Goal: Task Accomplishment & Management: Use online tool/utility

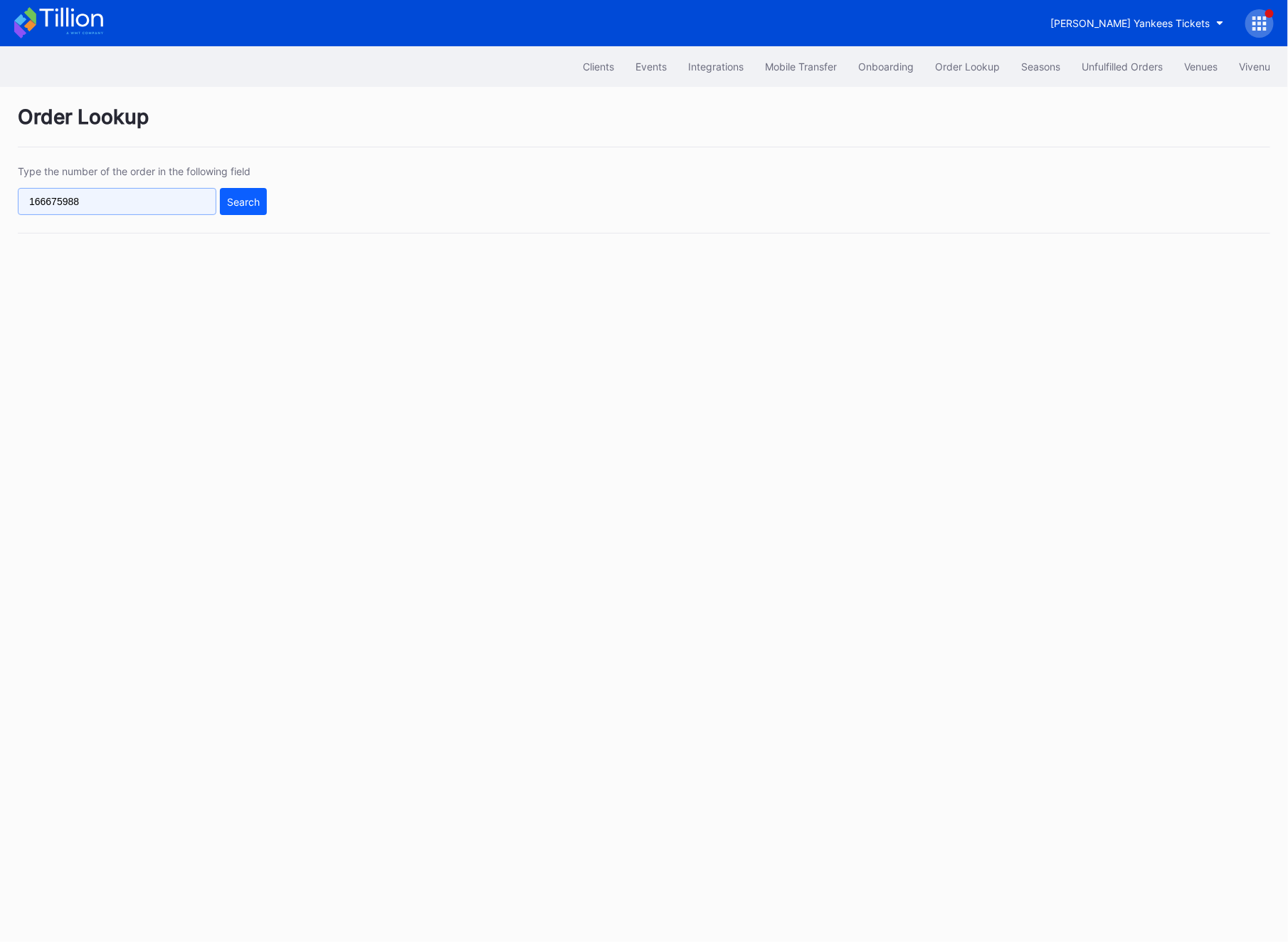
click at [124, 209] on input "166675988" at bounding box center [117, 202] width 199 height 27
paste input "464085640"
click at [244, 204] on div "Search" at bounding box center [243, 202] width 33 height 12
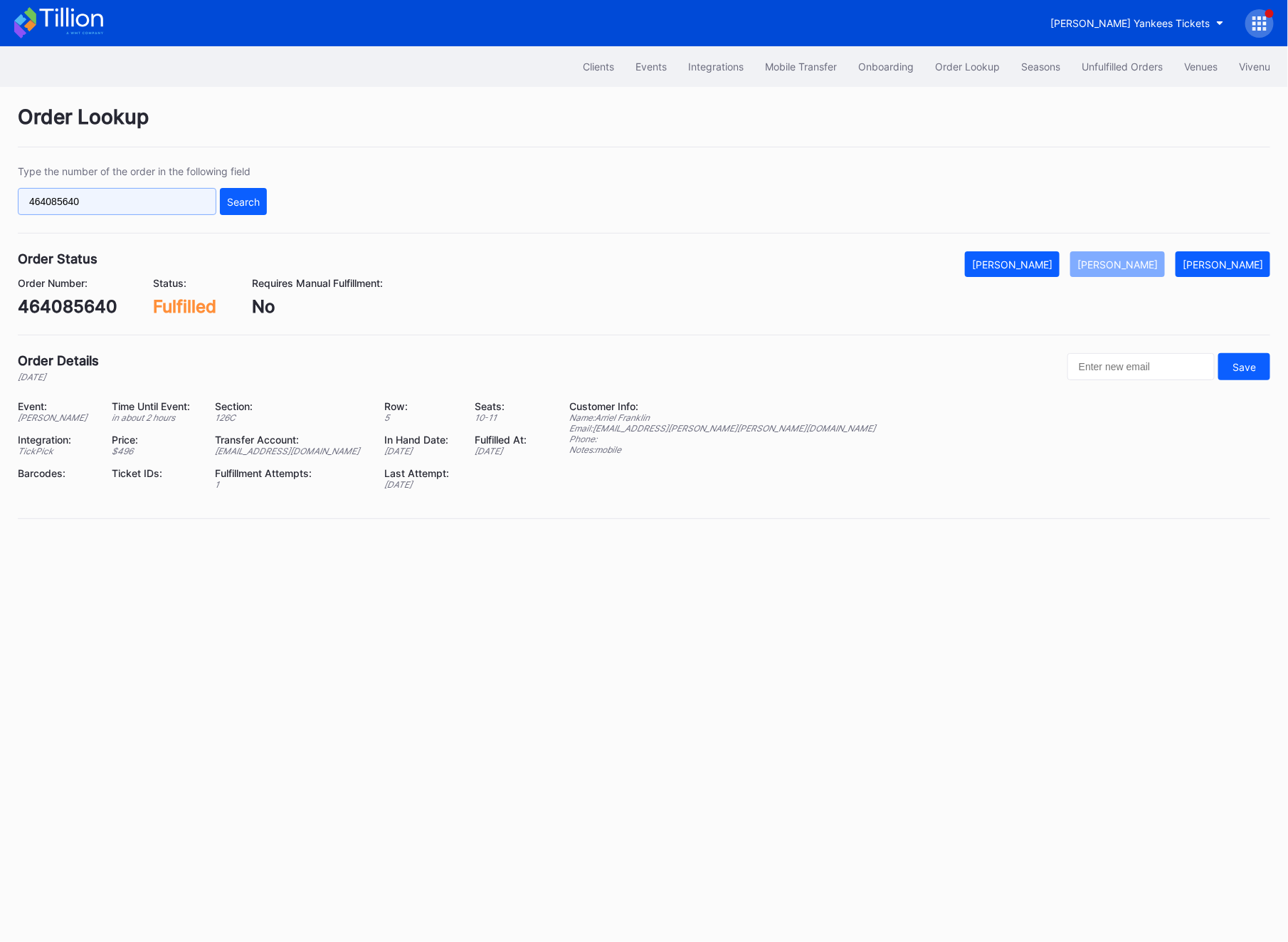
click at [67, 211] on input "464085640" at bounding box center [117, 202] width 199 height 27
paste input "75130399"
type input "75130399"
click at [251, 207] on div "Search" at bounding box center [243, 202] width 33 height 12
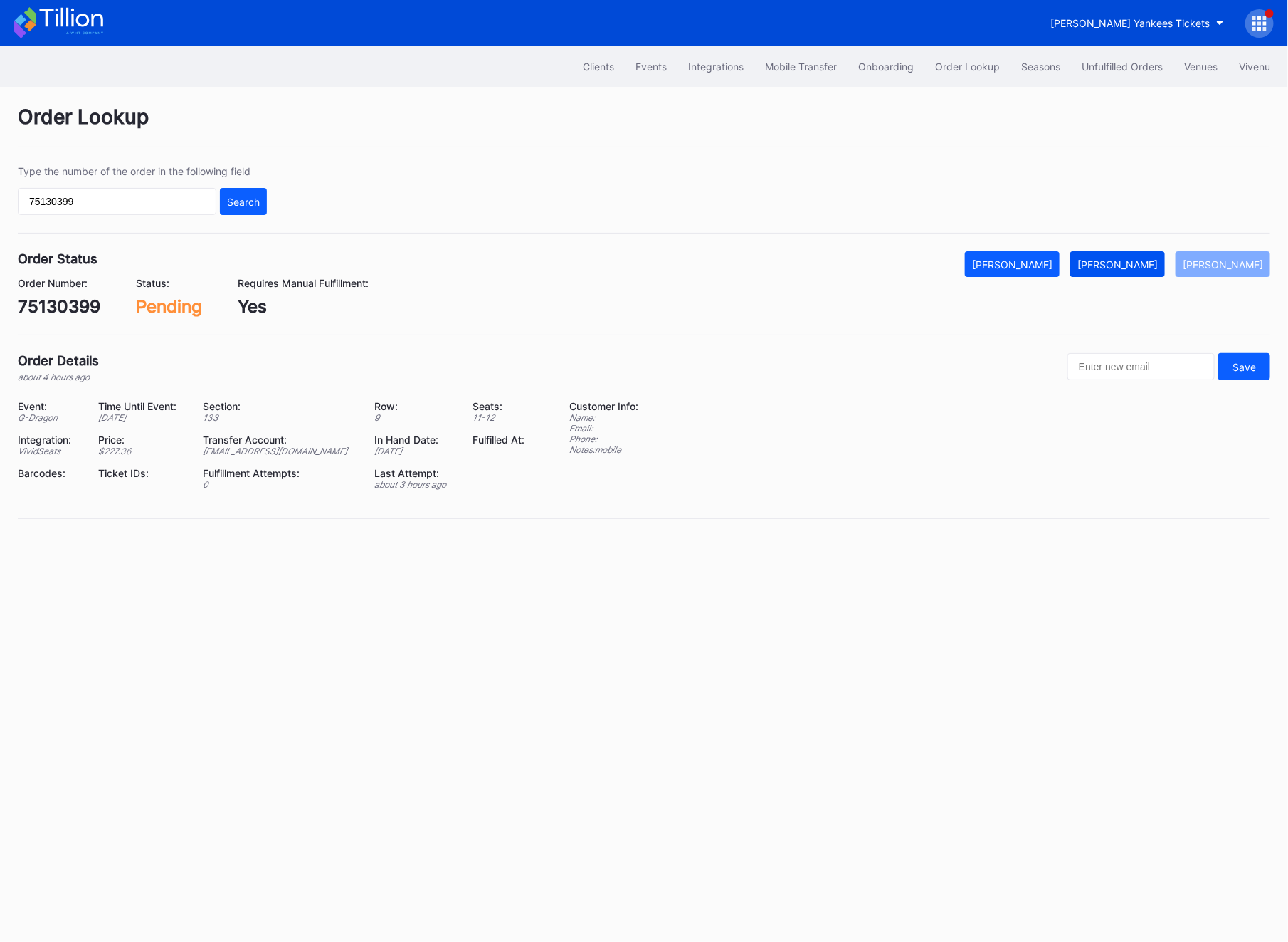
click at [1113, 271] on button "[PERSON_NAME]" at bounding box center [1118, 264] width 94 height 25
click at [1101, 70] on div "Unfulfilled Orders" at bounding box center [1122, 66] width 81 height 12
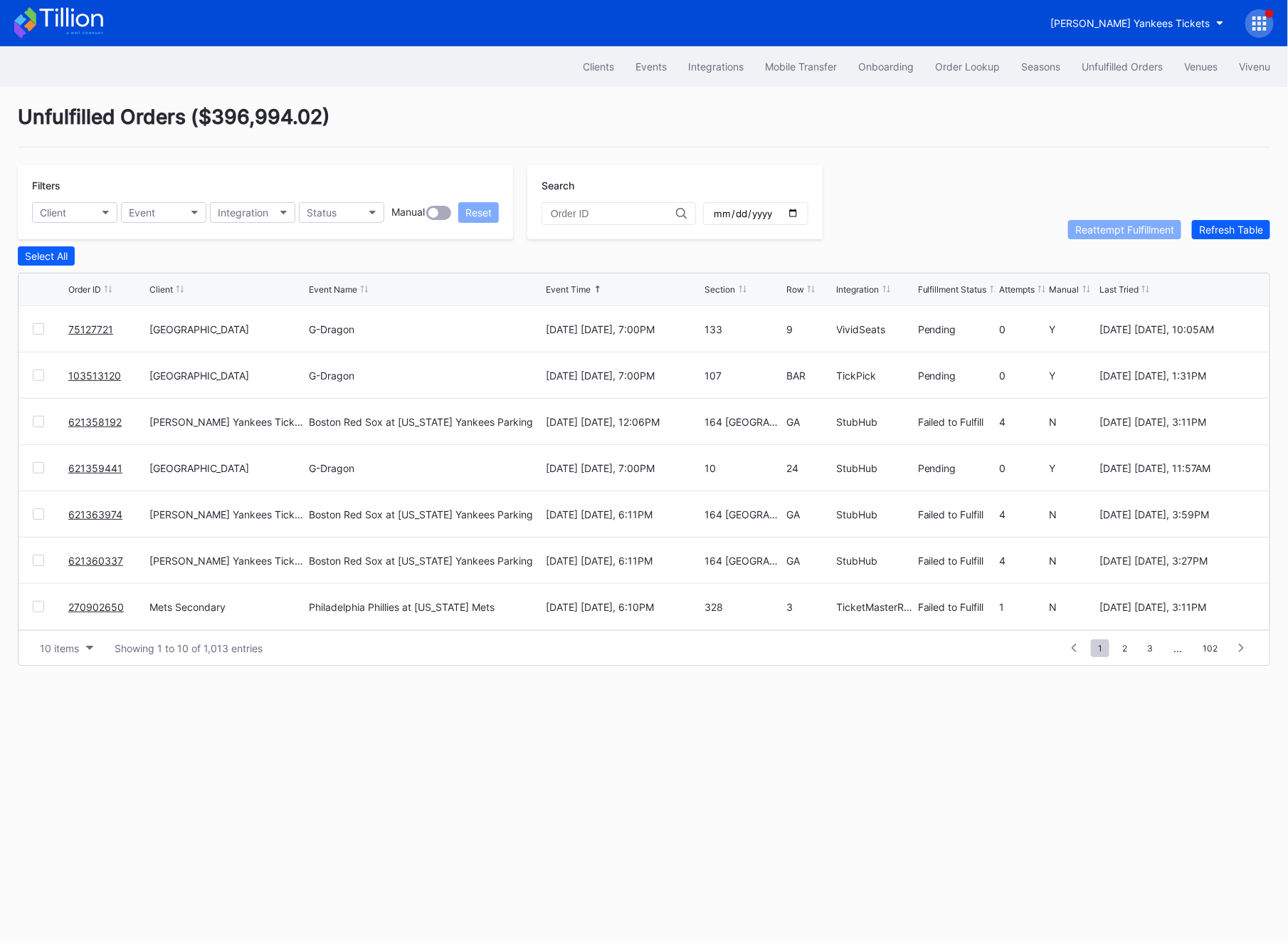
click at [80, 326] on link "75127721" at bounding box center [91, 329] width 45 height 12
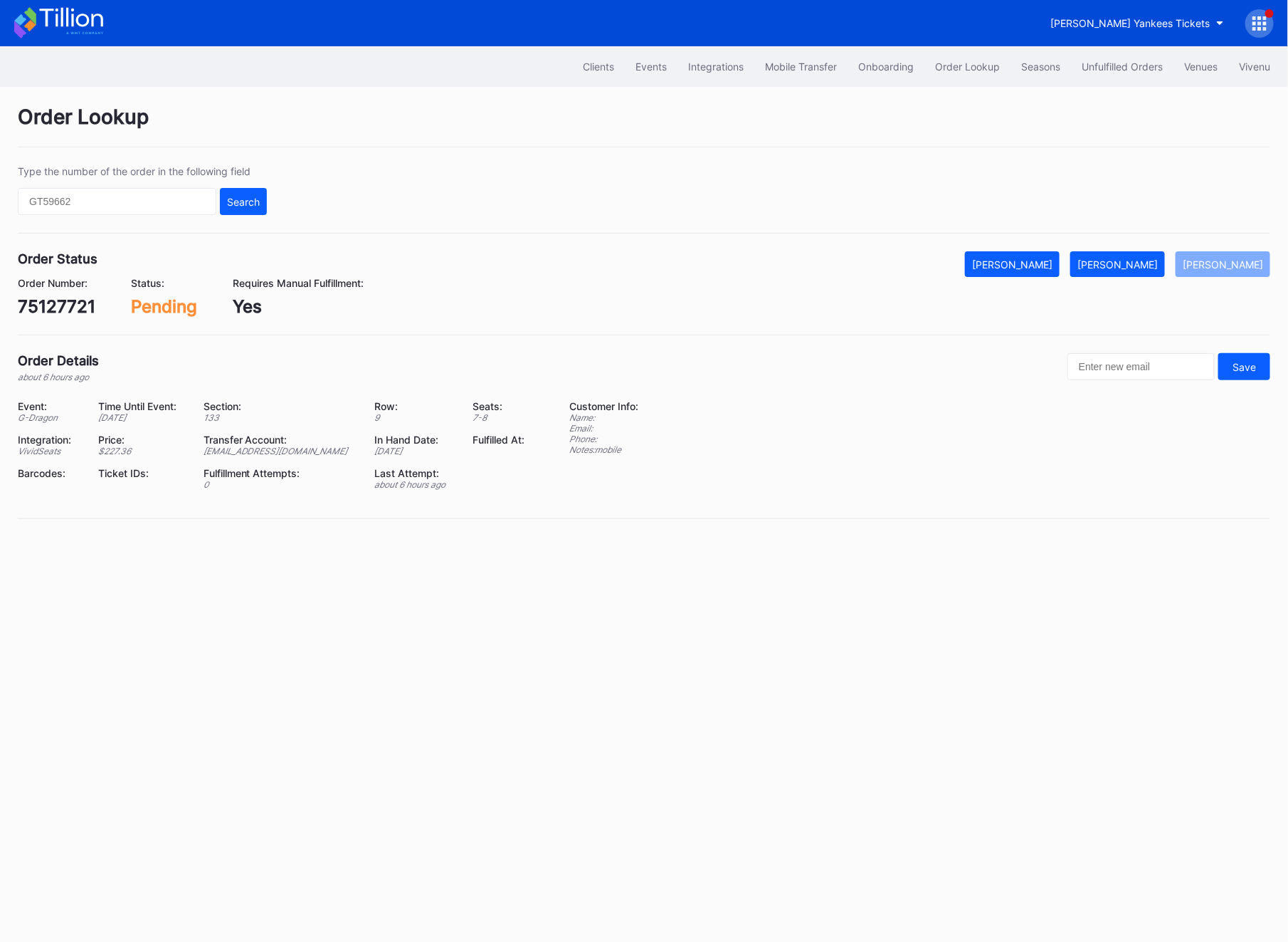
click at [71, 306] on div "75127721" at bounding box center [57, 307] width 77 height 21
copy div "75127721"
click at [1139, 271] on button "[PERSON_NAME]" at bounding box center [1118, 264] width 94 height 25
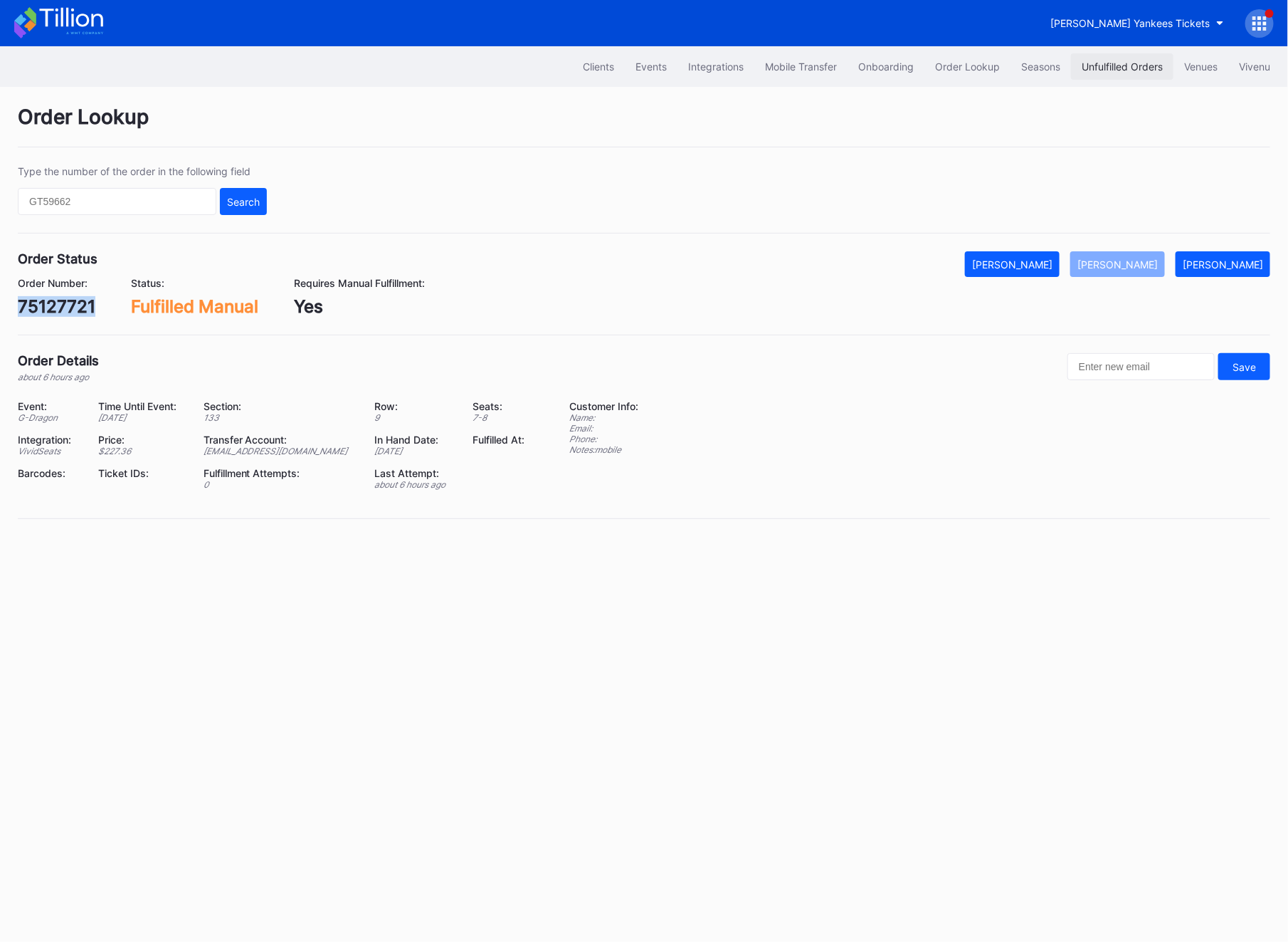
click at [1146, 72] on div "Unfulfilled Orders" at bounding box center [1122, 66] width 81 height 12
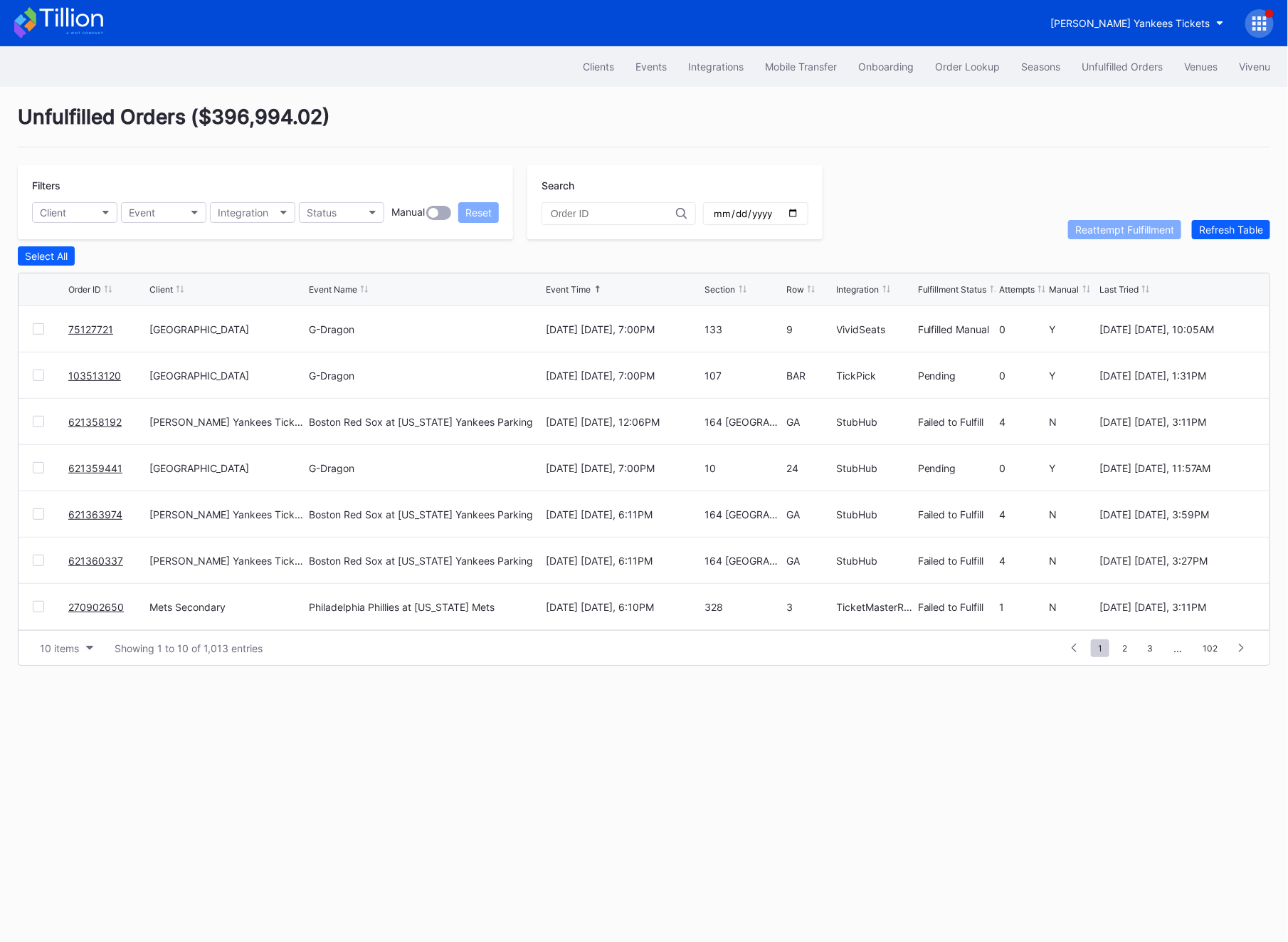
click at [96, 373] on link "103513120" at bounding box center [94, 375] width 53 height 12
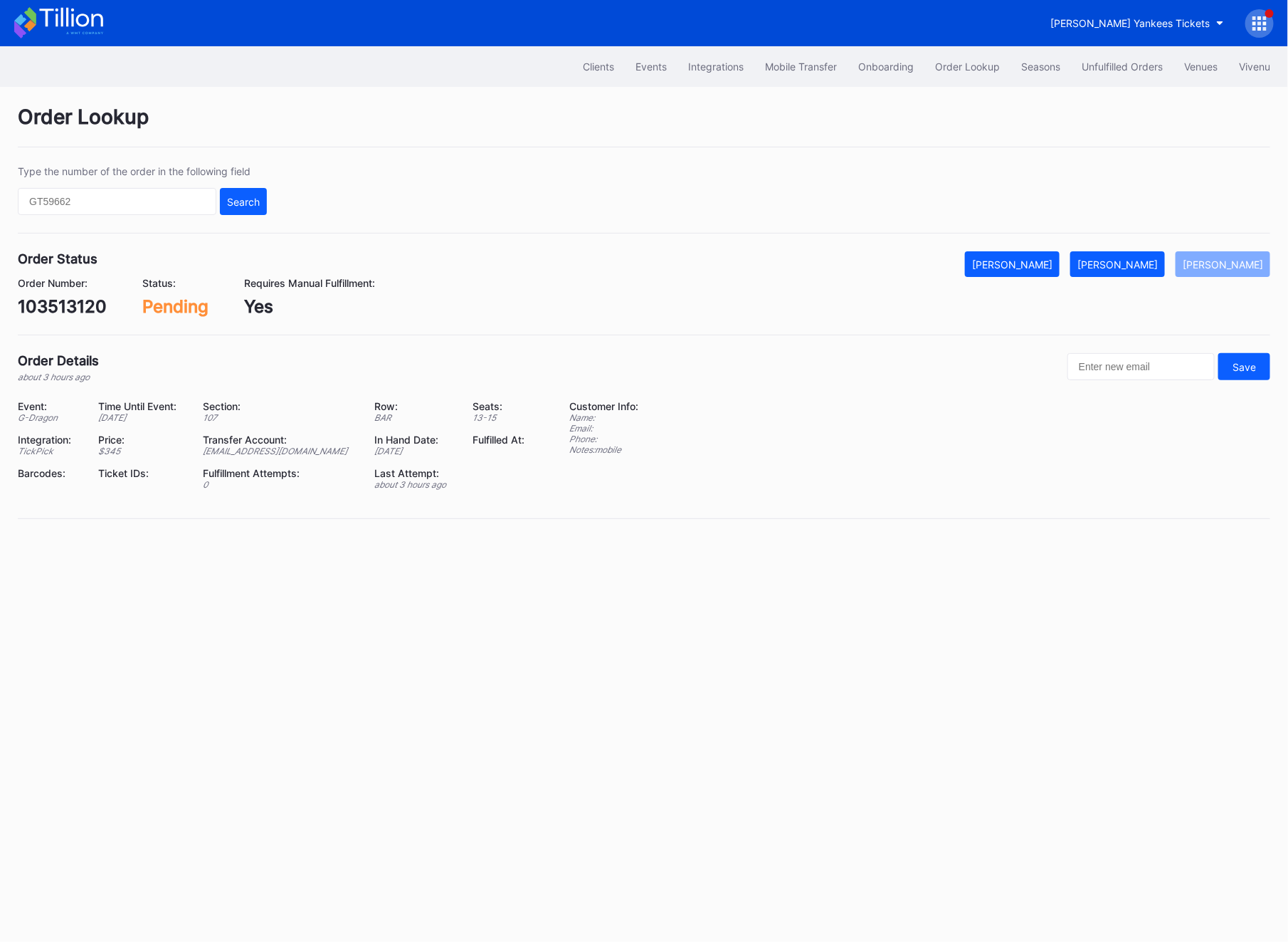
click at [67, 308] on div "103513120" at bounding box center [63, 307] width 89 height 21
copy div "103513120"
click at [1151, 259] on div "[PERSON_NAME]" at bounding box center [1118, 264] width 80 height 12
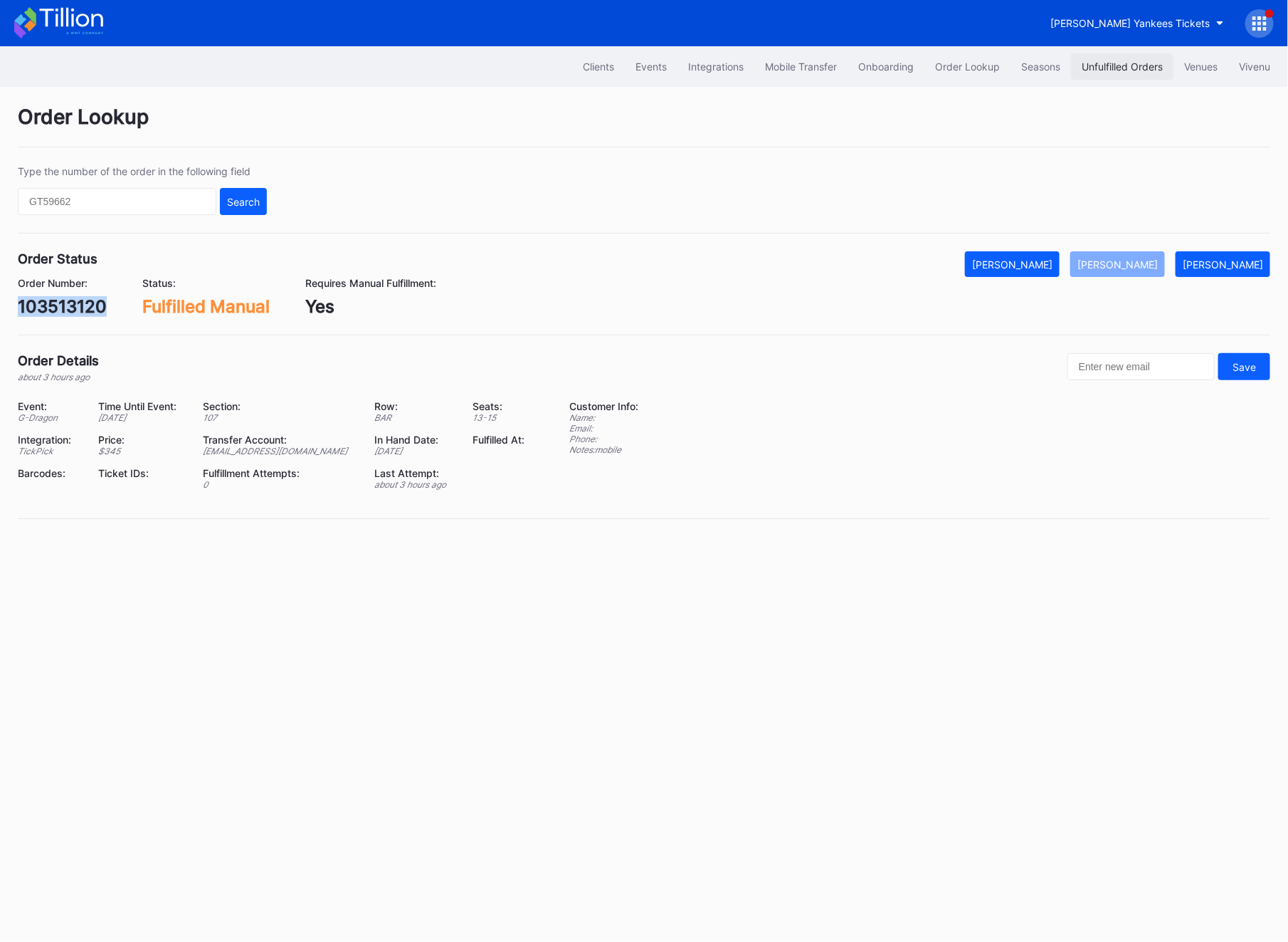
click at [1106, 66] on div "Unfulfilled Orders" at bounding box center [1122, 66] width 81 height 12
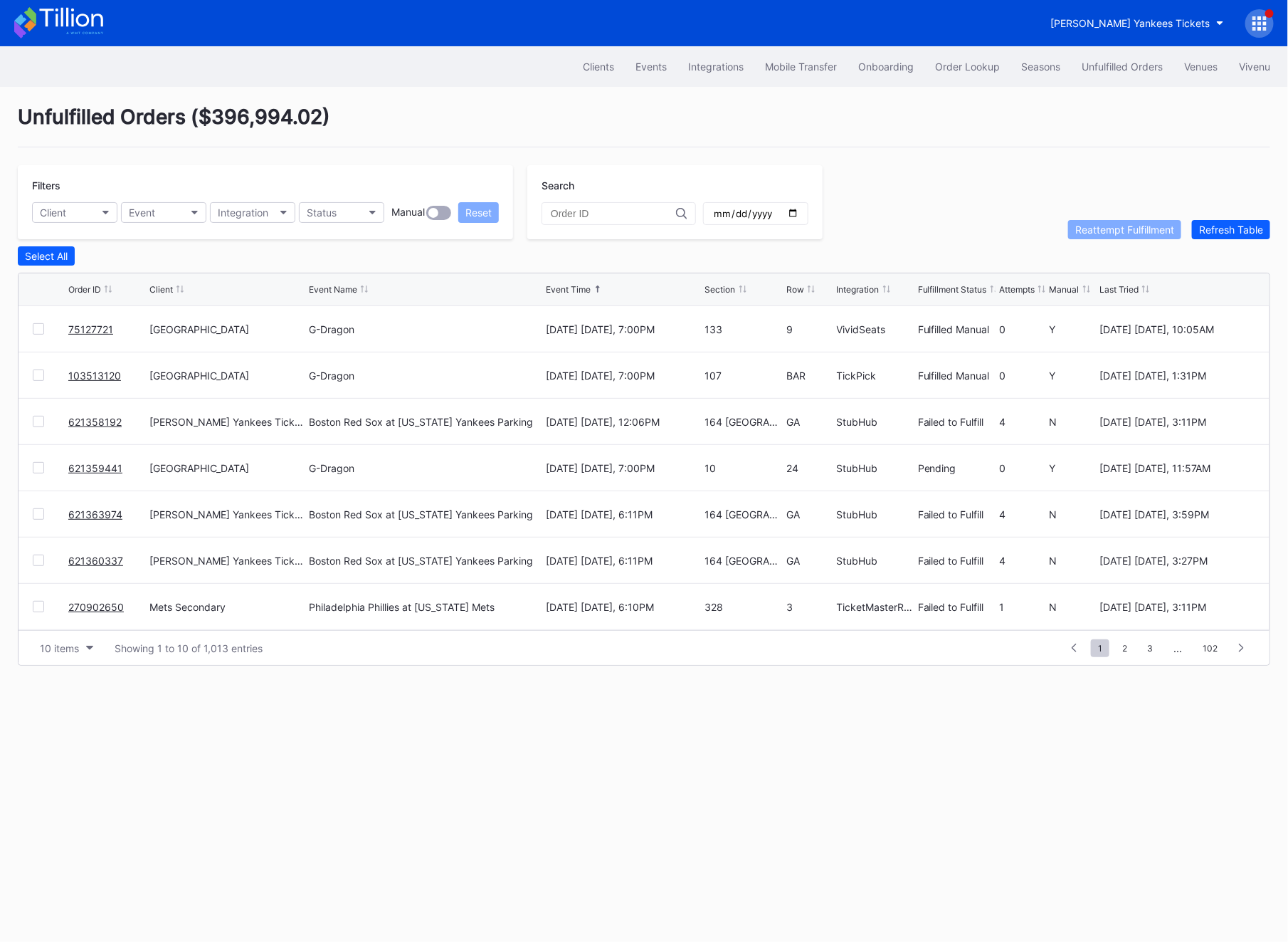
click at [85, 467] on link "621359441" at bounding box center [95, 468] width 54 height 12
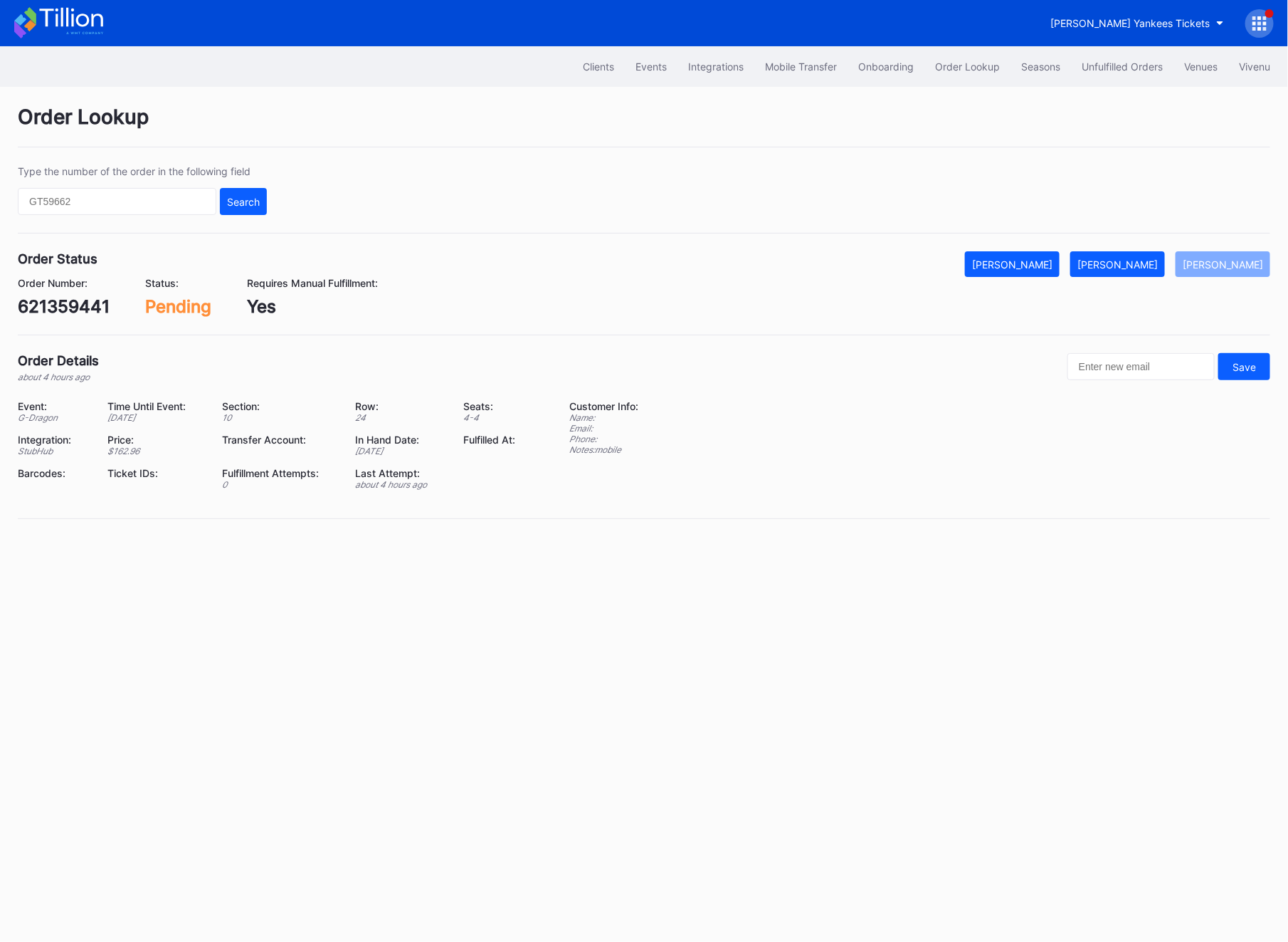
click at [74, 316] on div "621359441" at bounding box center [63, 307] width 92 height 21
copy div "621359441"
click at [1144, 274] on button "[PERSON_NAME]" at bounding box center [1118, 264] width 94 height 25
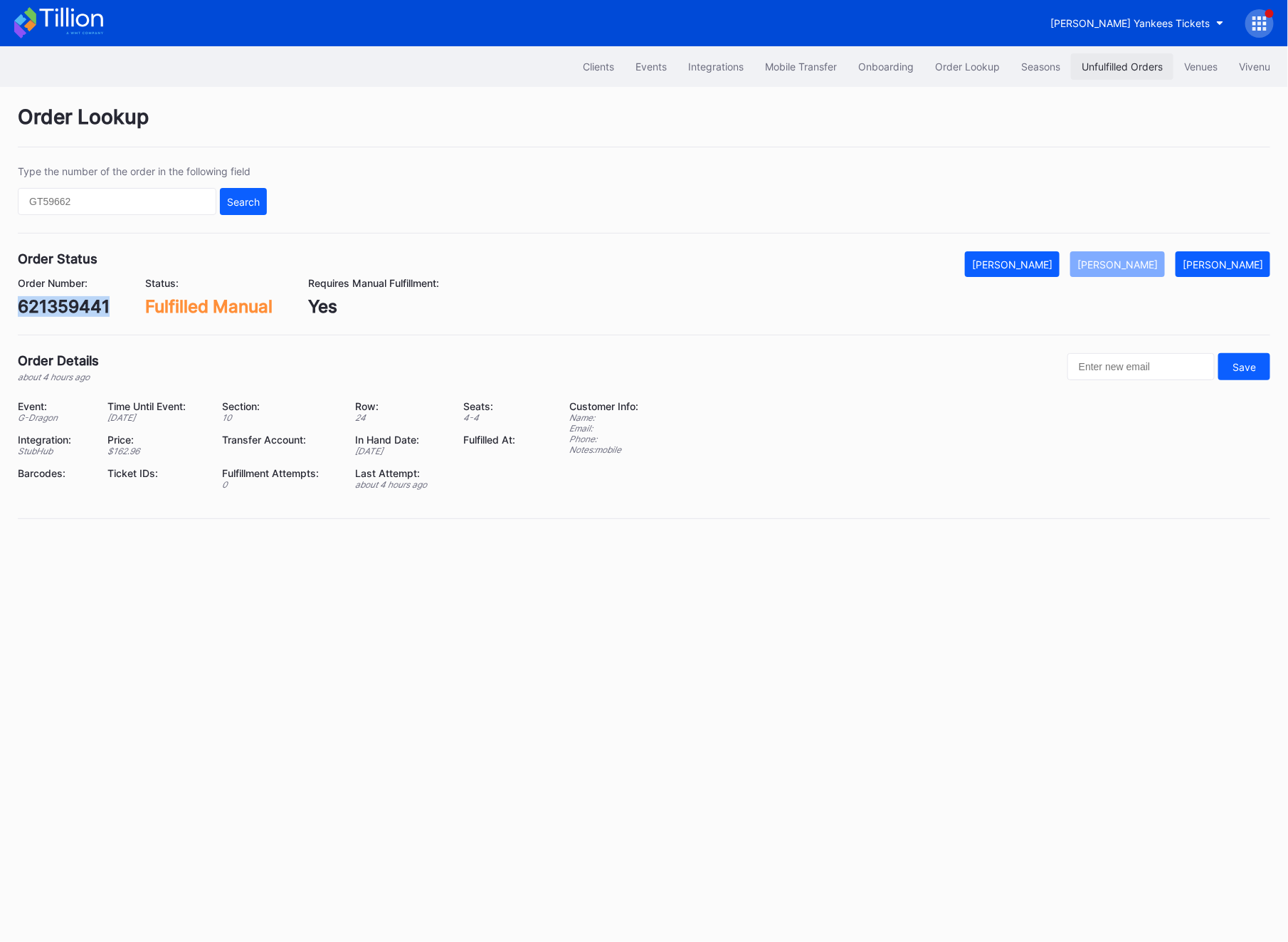
click at [1127, 63] on div "Unfulfilled Orders" at bounding box center [1122, 66] width 81 height 12
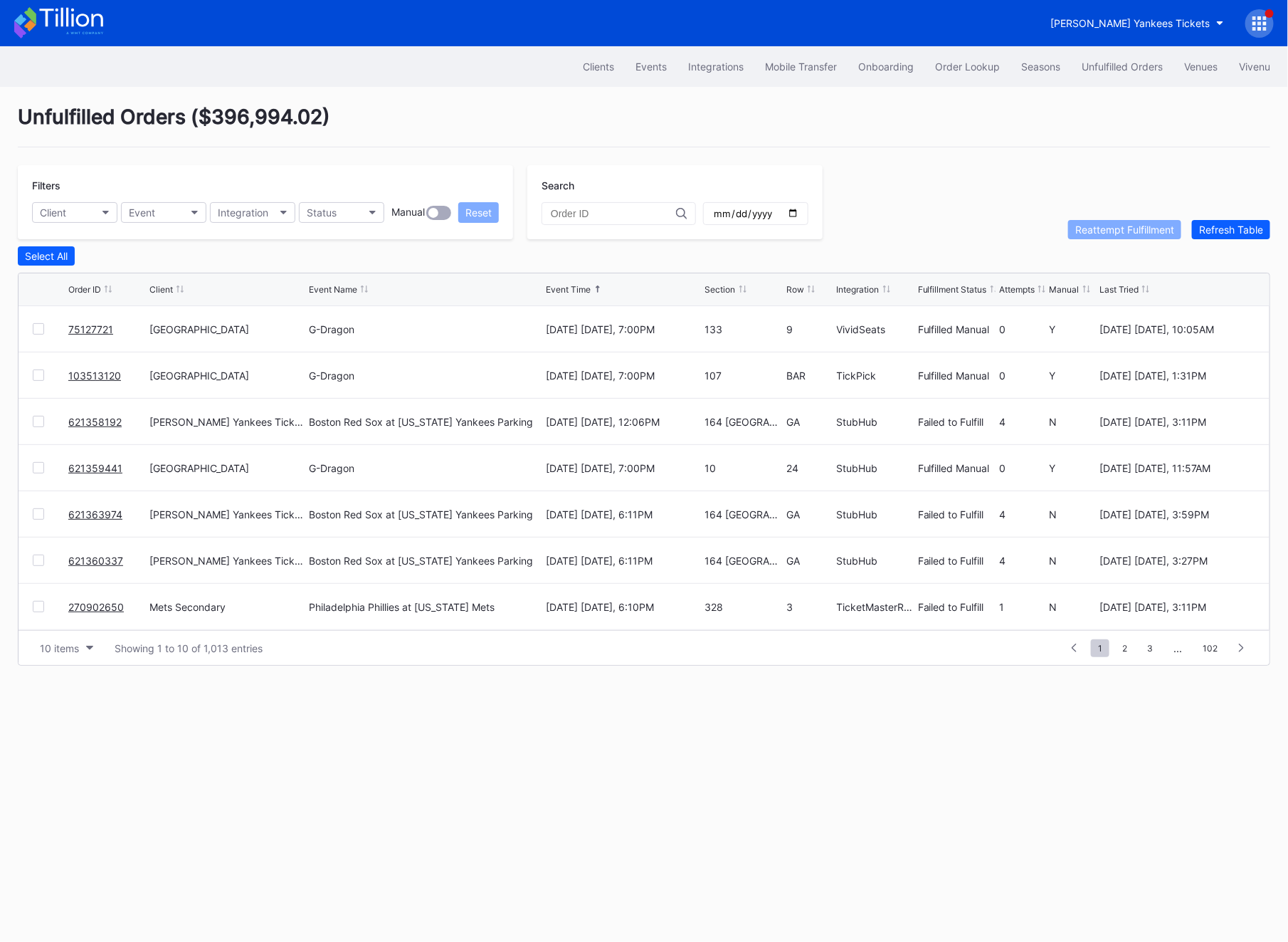
click at [1229, 218] on div "Filters Client Event Integration Status Manual Reset Search Reattempt Fulfillme…" at bounding box center [644, 202] width 1253 height 74
click at [1231, 228] on div "Refresh Table" at bounding box center [1231, 229] width 64 height 12
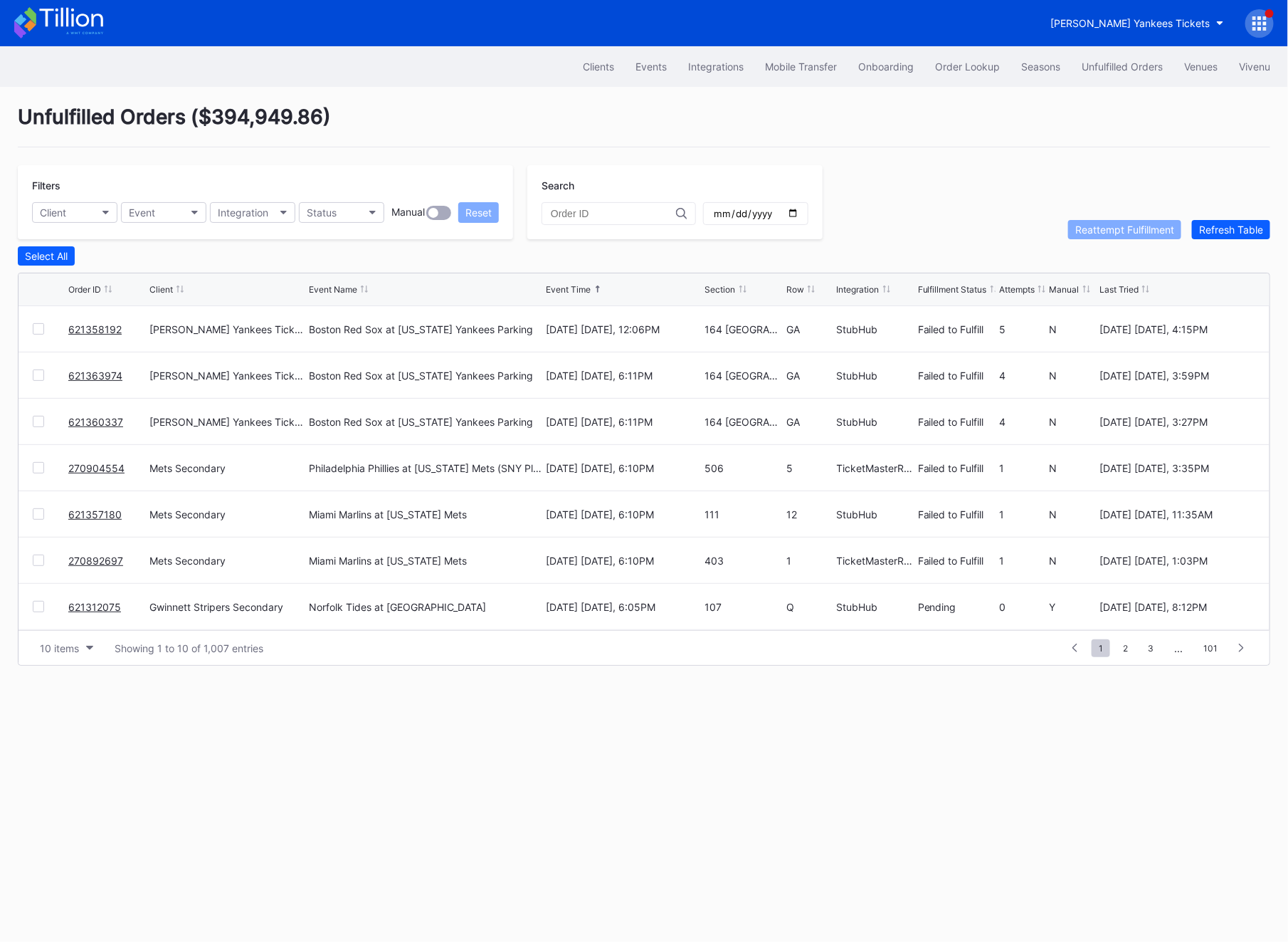
click at [33, 554] on div at bounding box center [38, 560] width 11 height 11
click at [1145, 223] on div "Reattempt Fulfillment" at bounding box center [1124, 229] width 99 height 12
click at [40, 511] on div at bounding box center [38, 513] width 11 height 11
click at [1135, 231] on div "Reattempt Fulfillment" at bounding box center [1124, 229] width 99 height 12
click at [35, 468] on div at bounding box center [38, 467] width 11 height 11
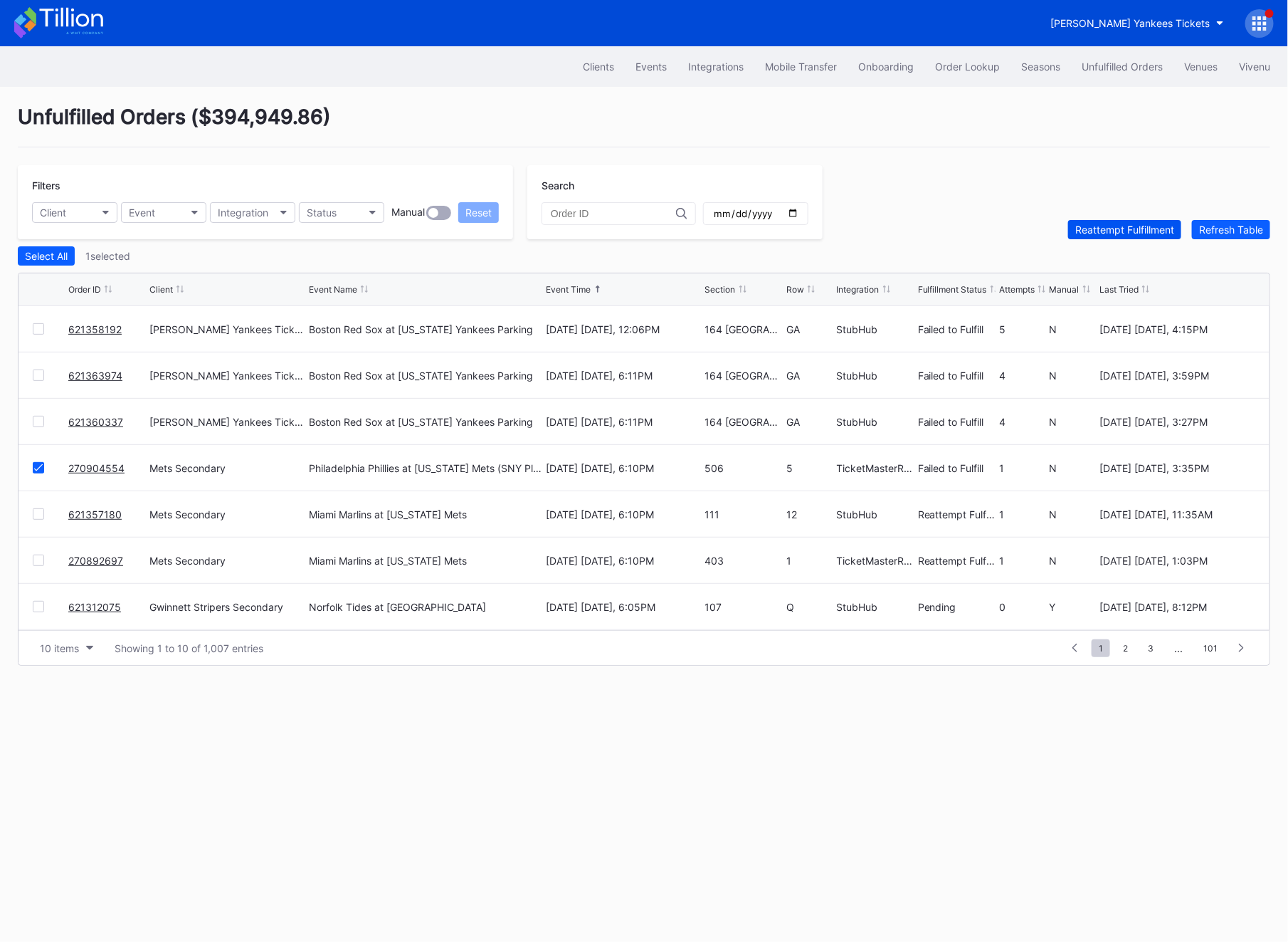
click at [1110, 232] on div "Reattempt Fulfillment" at bounding box center [1124, 229] width 99 height 12
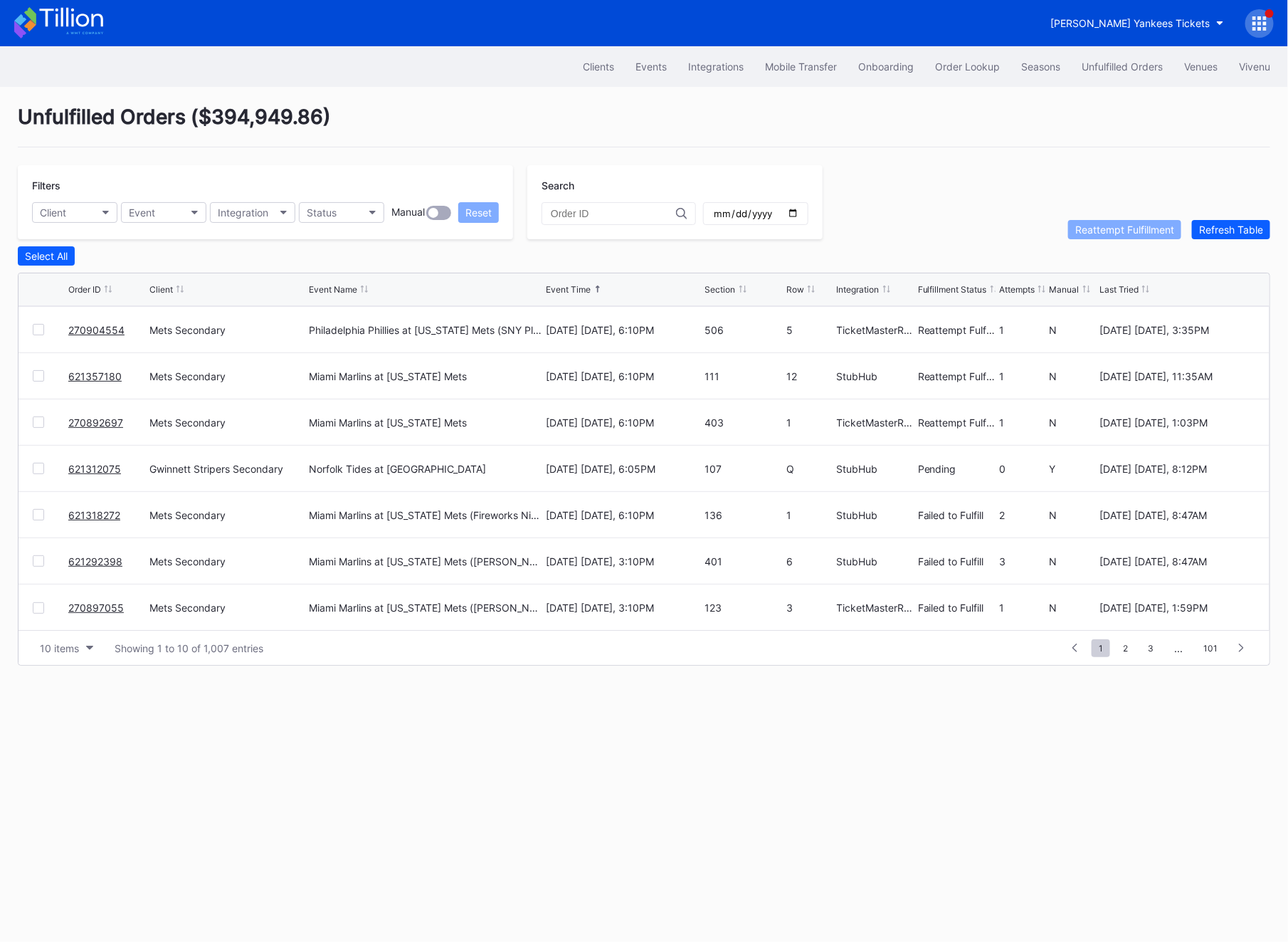
click at [89, 465] on link "621312075" at bounding box center [94, 469] width 53 height 12
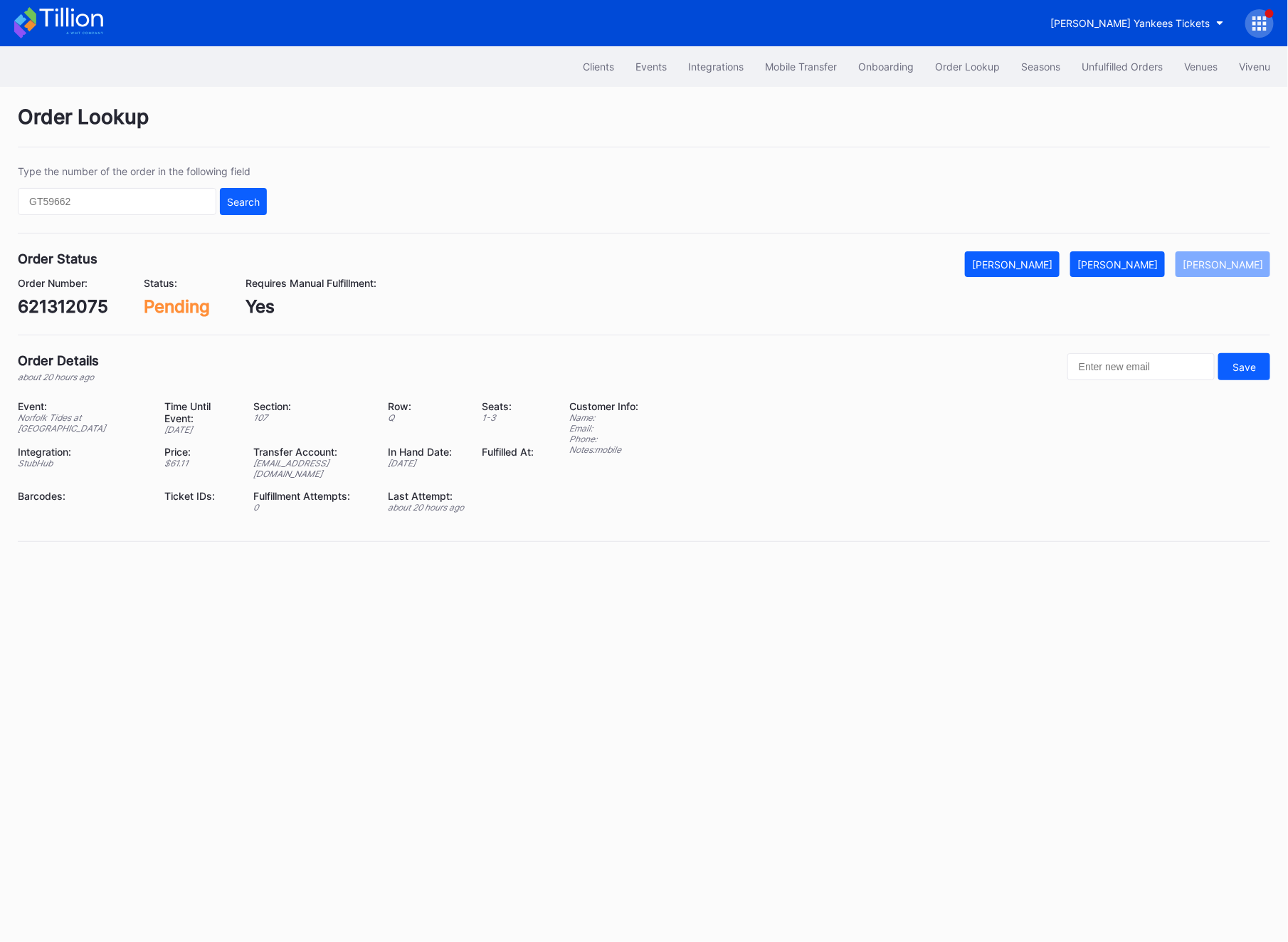
click at [62, 301] on div "621312075" at bounding box center [63, 307] width 90 height 21
copy div "621312075"
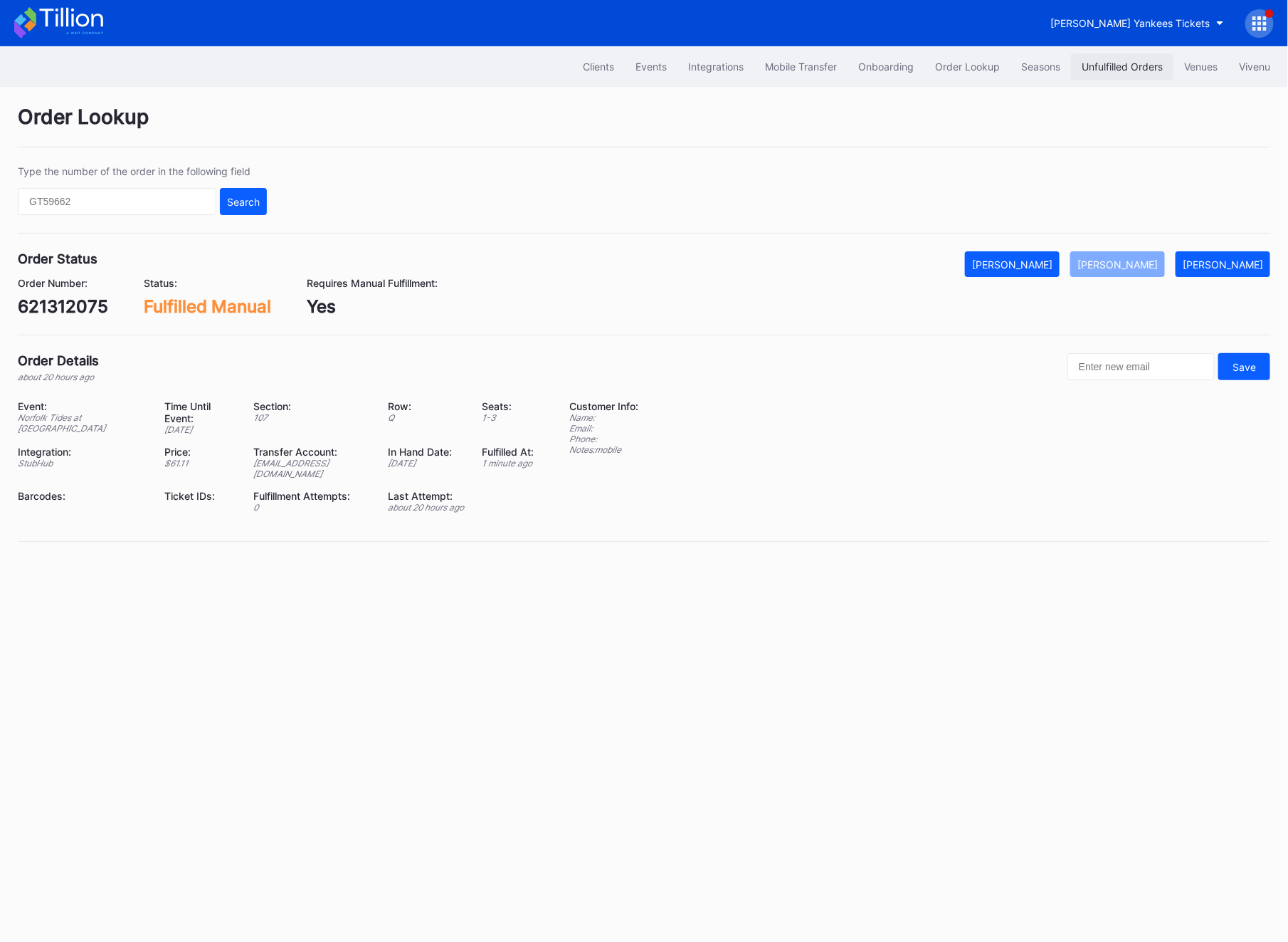
click at [1097, 68] on div "Unfulfilled Orders" at bounding box center [1122, 66] width 81 height 12
